Goal: Information Seeking & Learning: Learn about a topic

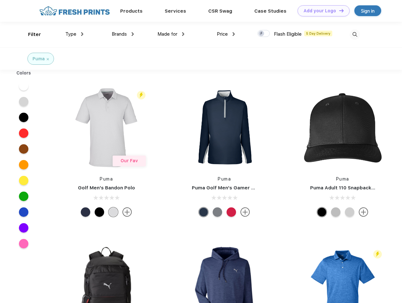
click at [321, 11] on link "Add your Logo Design Tool" at bounding box center [323, 10] width 52 height 11
click at [0, 0] on div "Design Tool" at bounding box center [0, 0] width 0 height 0
click at [338, 10] on link "Add your Logo Design Tool" at bounding box center [323, 10] width 52 height 11
click at [30, 34] on div "Filter" at bounding box center [34, 34] width 13 height 7
click at [74, 34] on span "Type" at bounding box center [70, 34] width 11 height 6
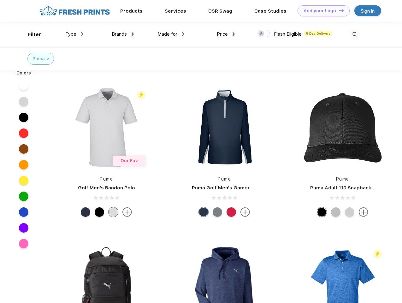
click at [123, 34] on span "Brands" at bounding box center [119, 34] width 15 height 6
click at [171, 34] on span "Made for" at bounding box center [167, 34] width 20 height 6
click at [226, 34] on span "Price" at bounding box center [222, 34] width 11 height 6
click at [263, 34] on div at bounding box center [263, 33] width 12 height 7
click at [261, 34] on input "checkbox" at bounding box center [259, 32] width 4 height 4
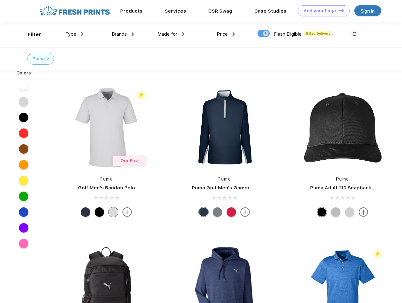
click at [354, 34] on img at bounding box center [354, 34] width 10 height 10
